Goal: Task Accomplishment & Management: Manage account settings

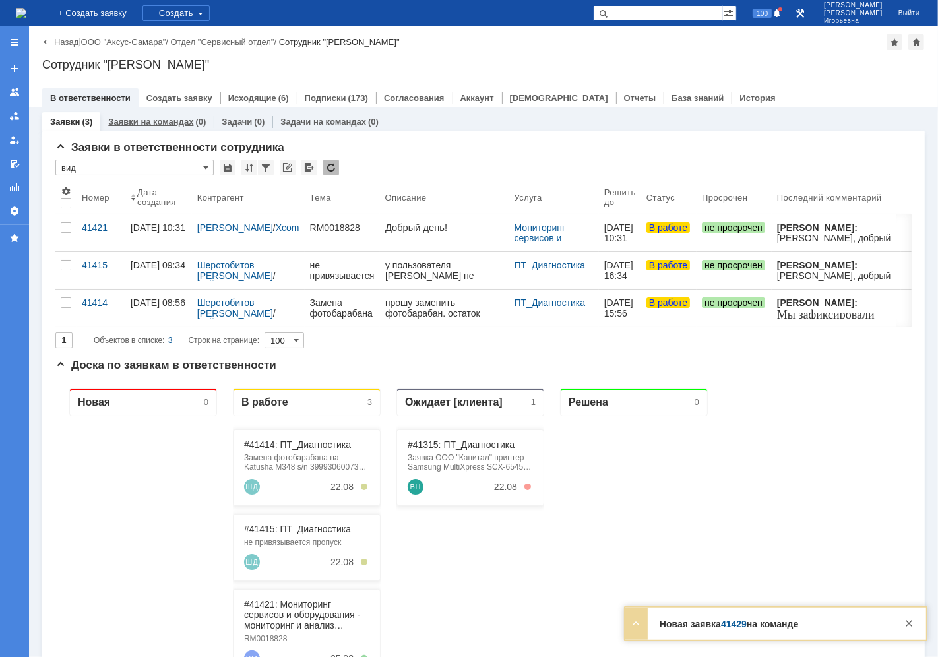
click at [139, 121] on link "Заявки на командах" at bounding box center [150, 122] width 85 height 10
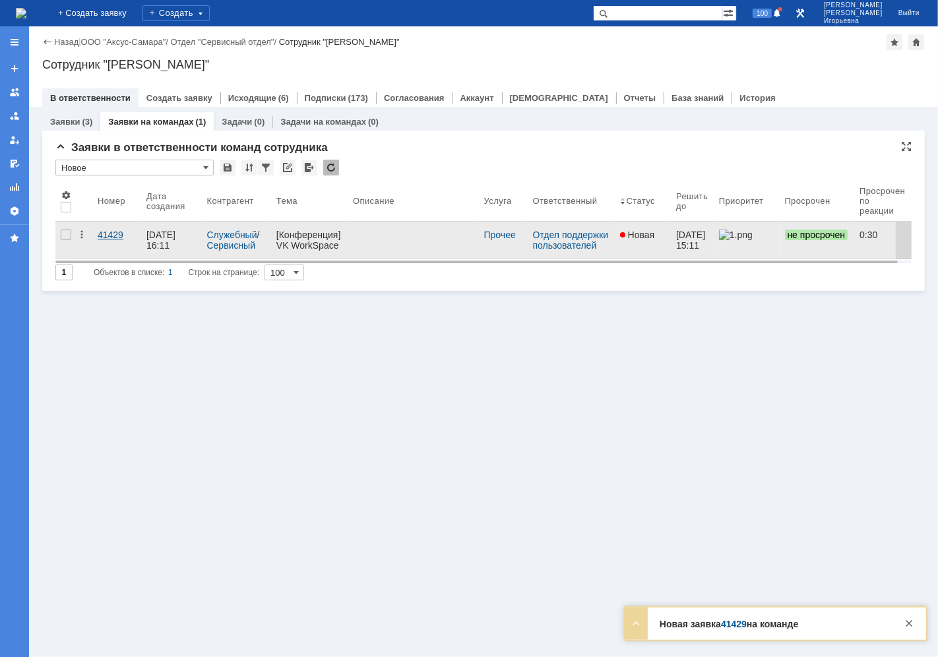
click at [111, 236] on div "41429" at bounding box center [117, 235] width 38 height 11
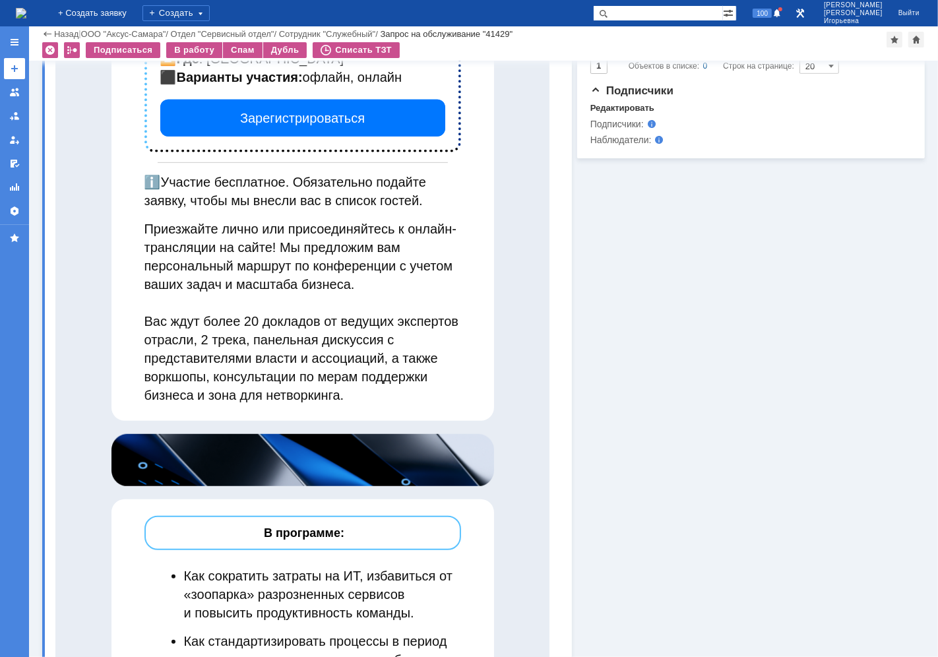
scroll to position [586, 0]
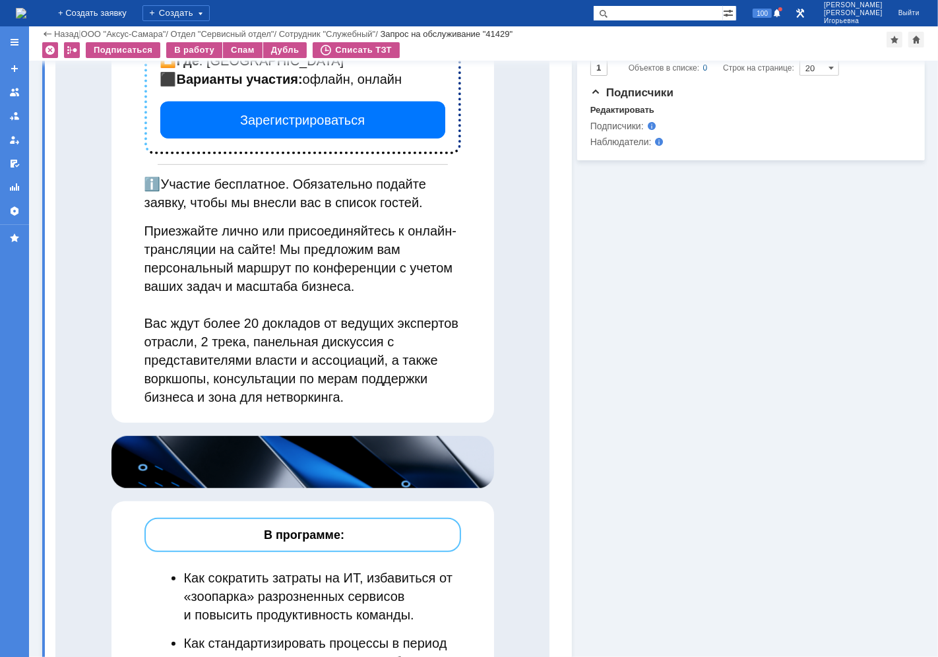
click at [26, 18] on img at bounding box center [21, 13] width 11 height 11
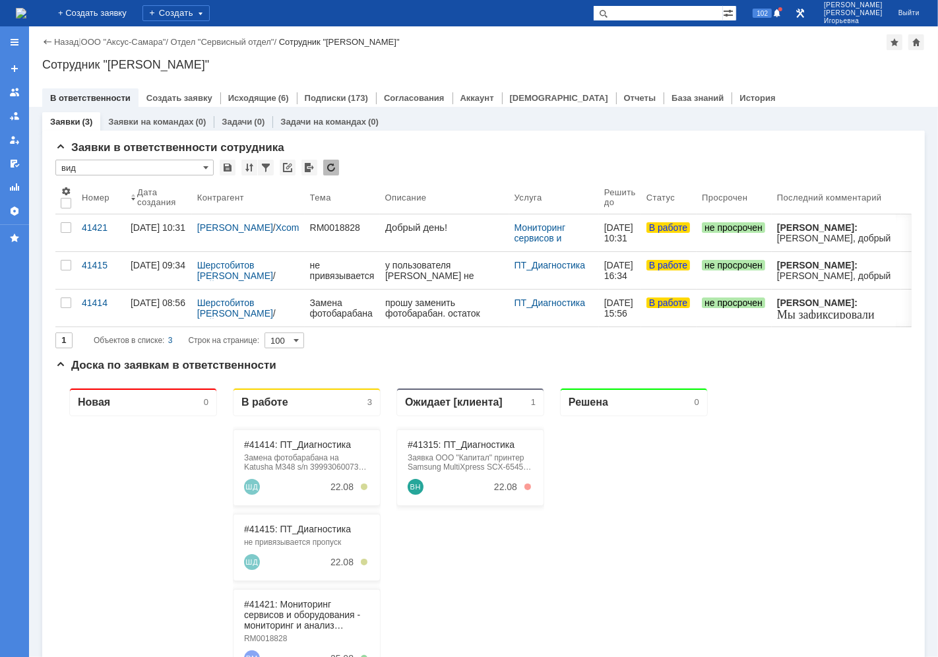
click at [662, 11] on input "text" at bounding box center [658, 13] width 130 height 16
type input "28512"
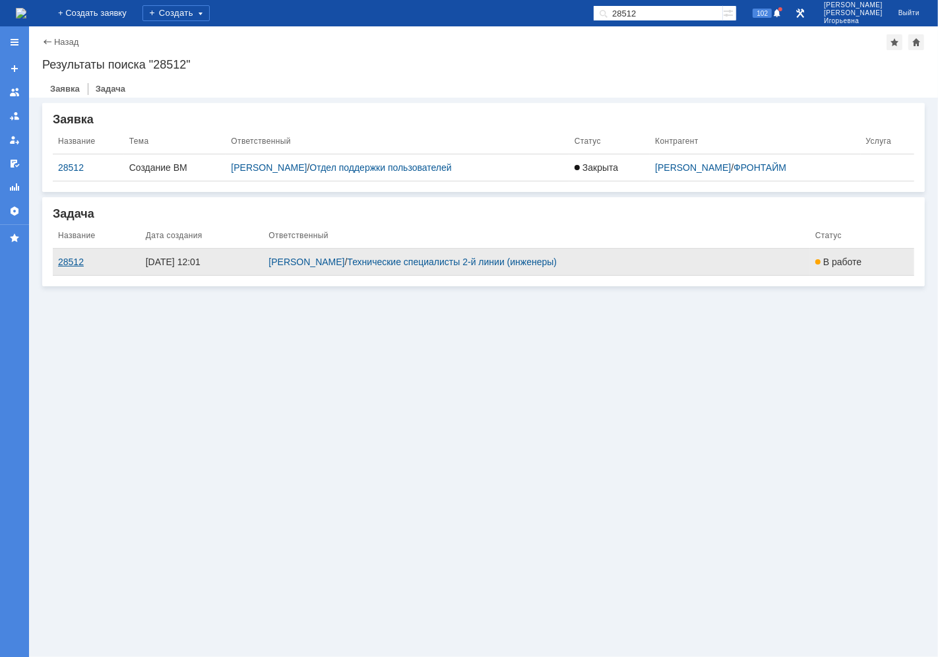
click at [67, 261] on div "28512" at bounding box center [96, 262] width 77 height 11
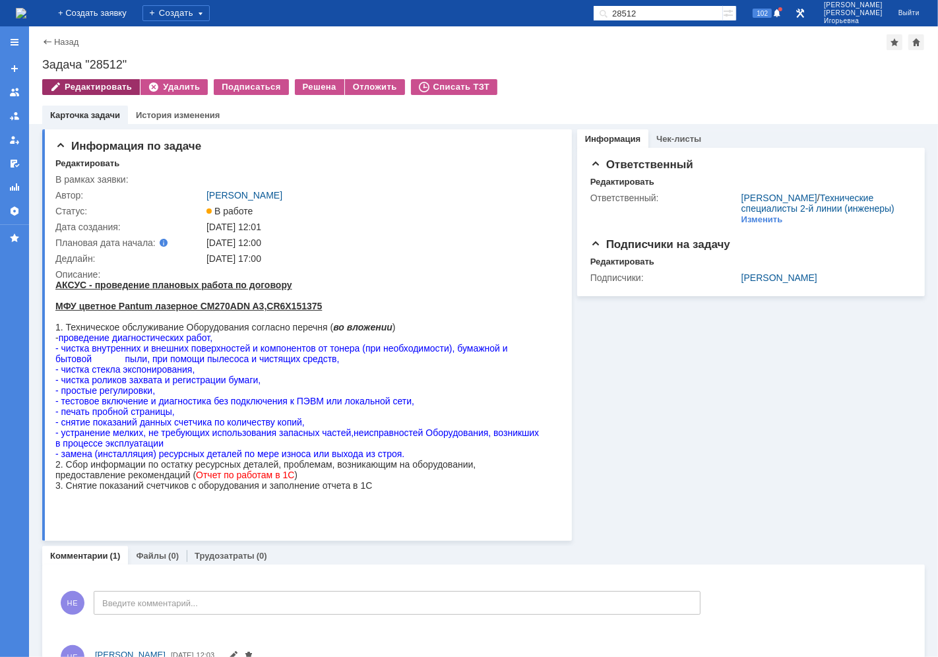
click at [104, 89] on div "Редактировать" at bounding box center [91, 87] width 98 height 16
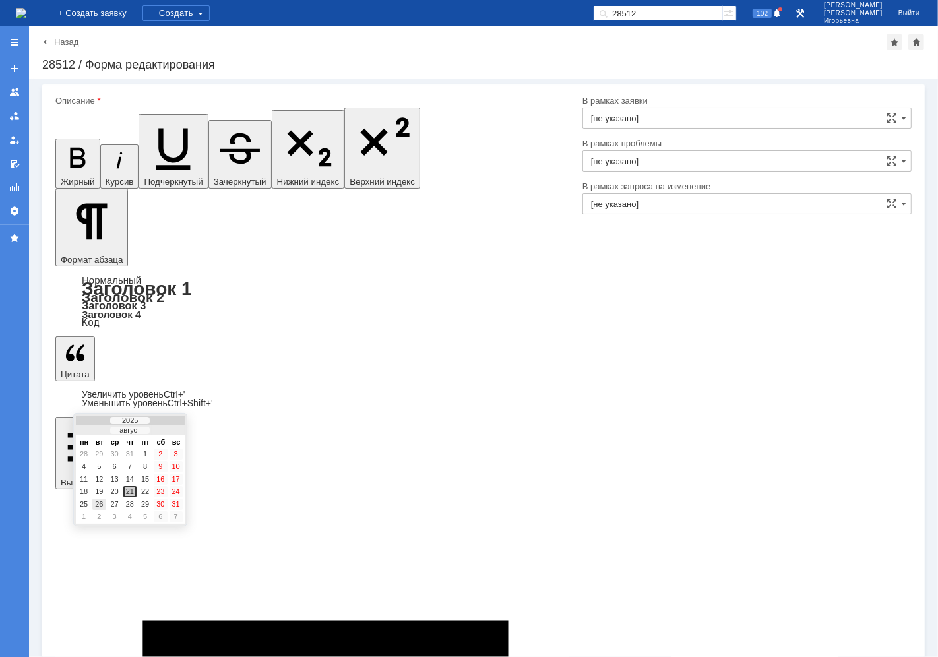
click at [102, 500] on div "26" at bounding box center [98, 504] width 13 height 11
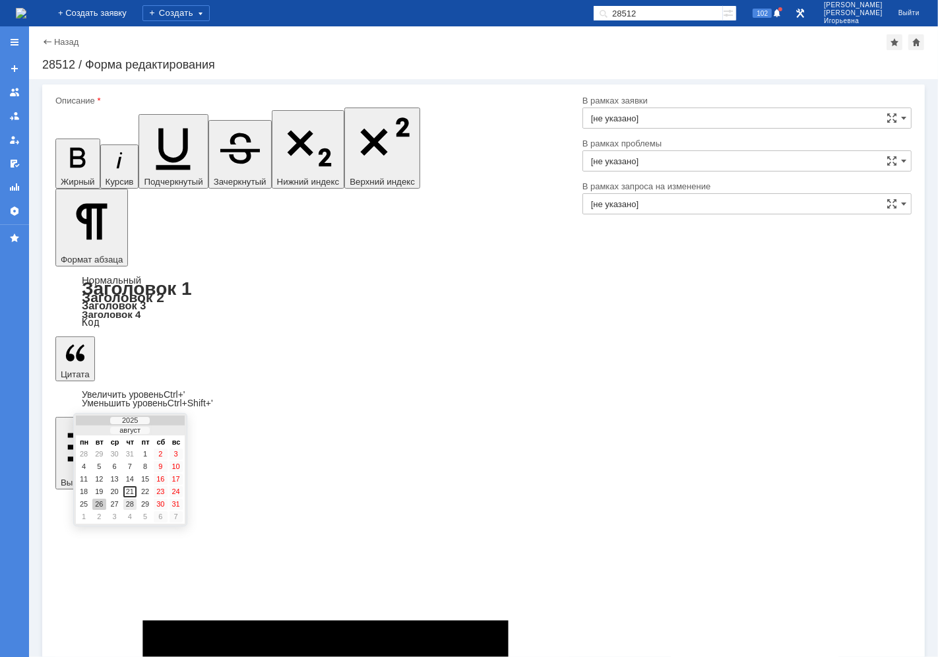
click at [129, 499] on div "28" at bounding box center [129, 504] width 13 height 11
type input "[DATE] 17:00"
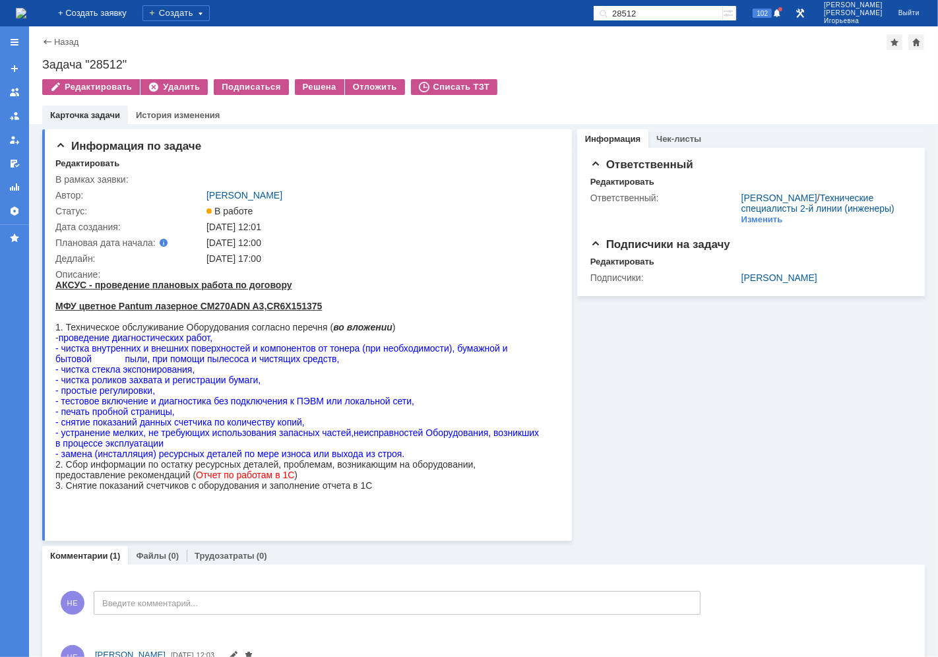
click at [26, 11] on img at bounding box center [21, 13] width 11 height 11
